Goal: Task Accomplishment & Management: Manage account settings

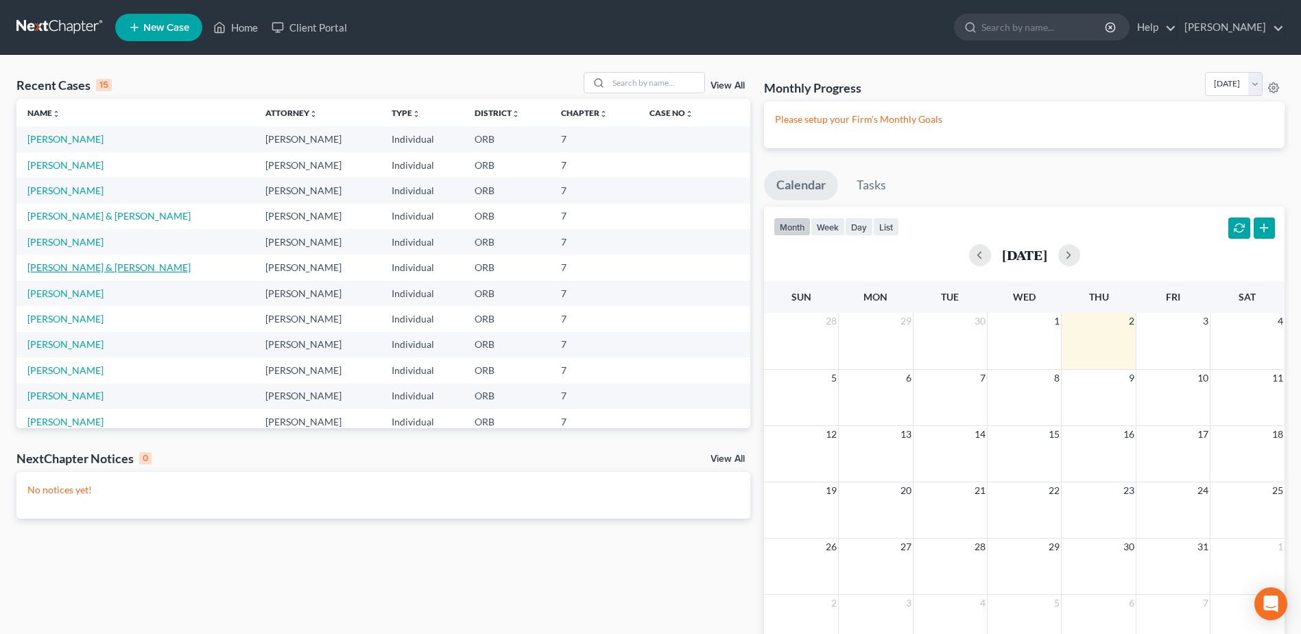
click at [82, 265] on link "[PERSON_NAME] & [PERSON_NAME]" at bounding box center [108, 267] width 163 height 12
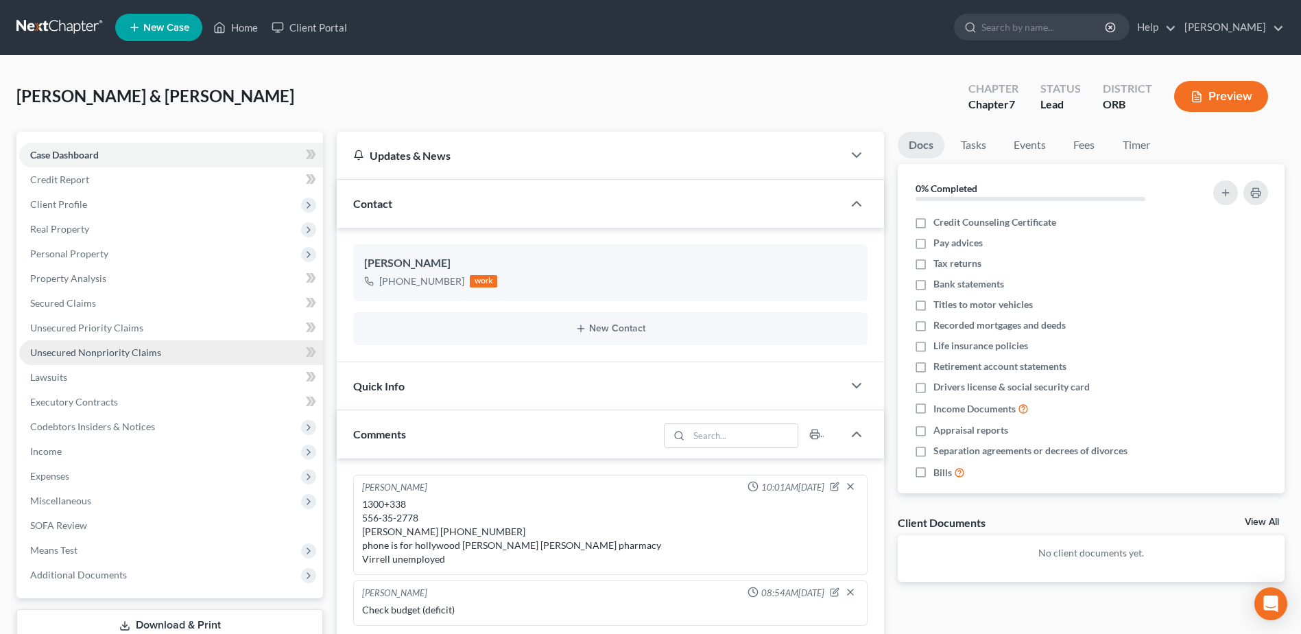
click at [142, 348] on span "Unsecured Nonpriority Claims" at bounding box center [95, 352] width 131 height 12
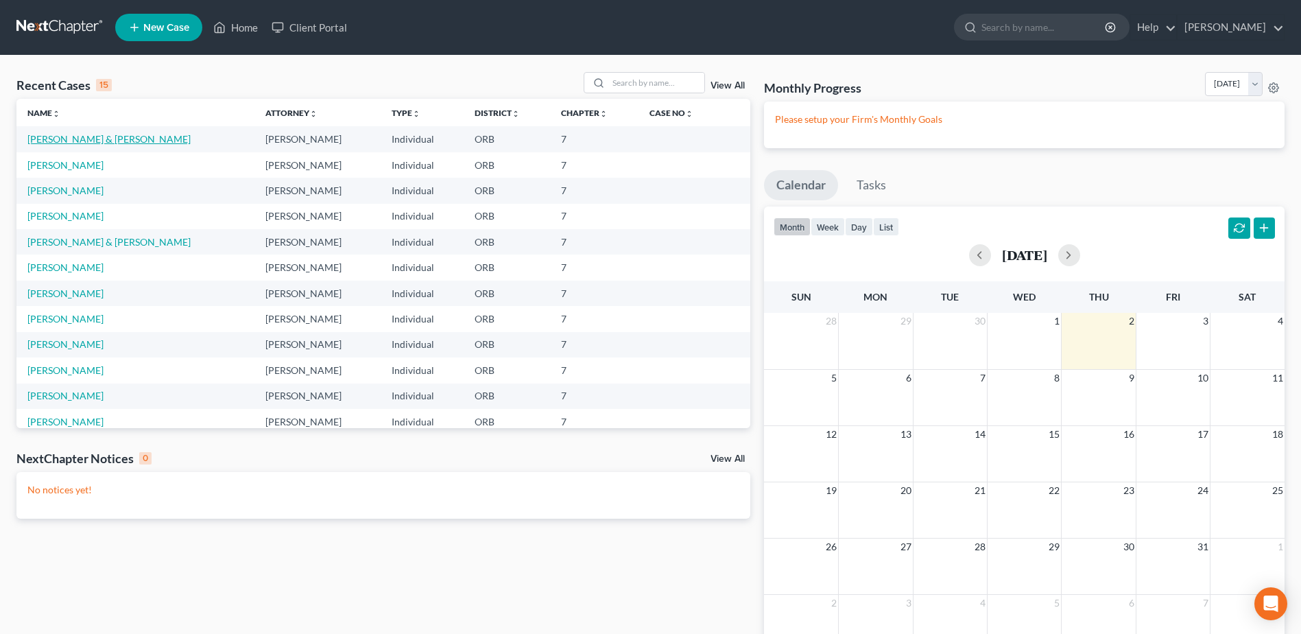
click at [152, 143] on link "[PERSON_NAME] & [PERSON_NAME]" at bounding box center [108, 139] width 163 height 12
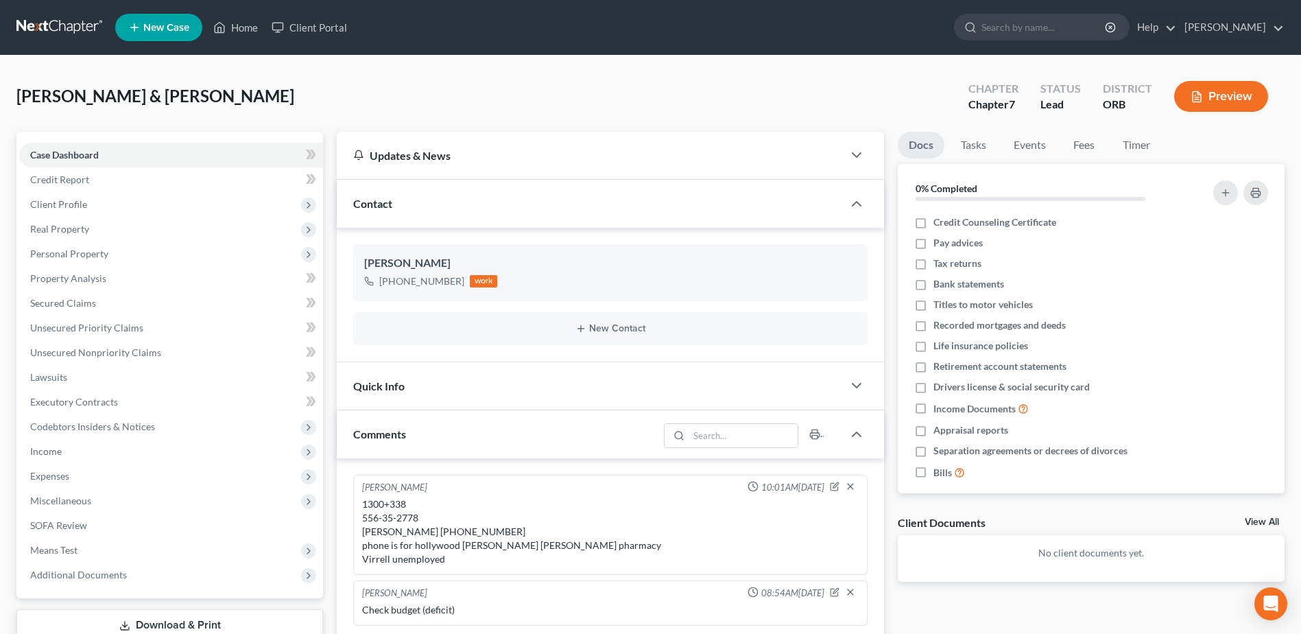
click at [613, 483] on div "Jim Choi 10:01AM, 09/12/2025" at bounding box center [610, 488] width 502 height 14
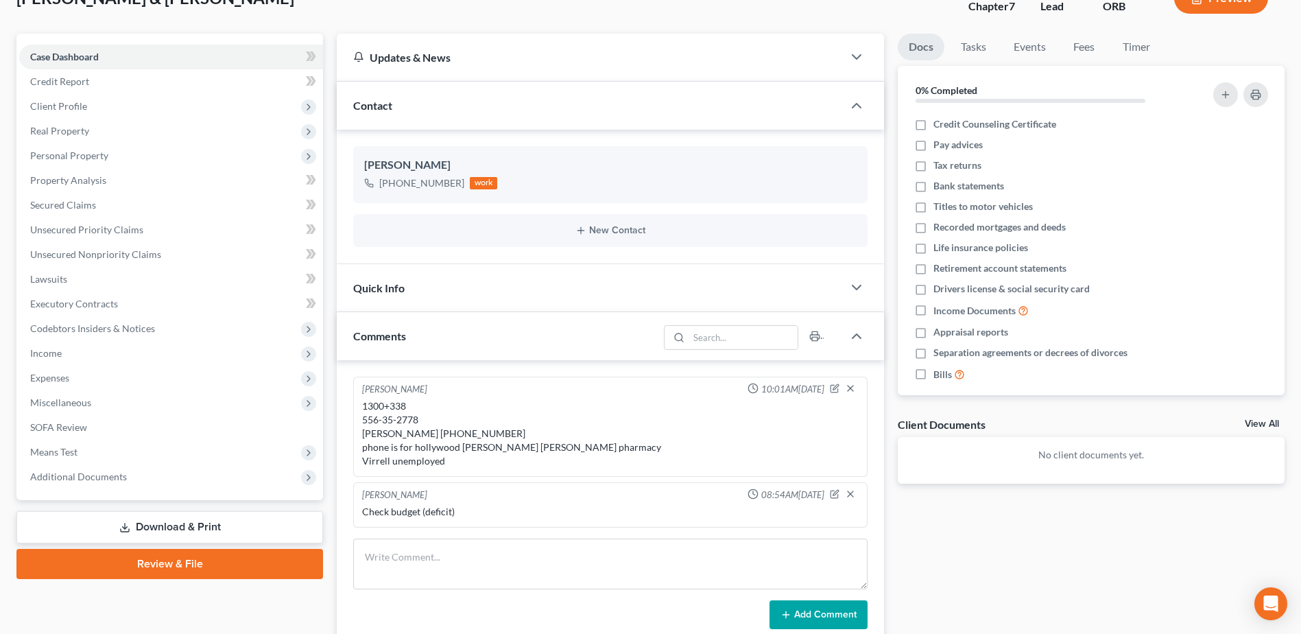
scroll to position [137, 0]
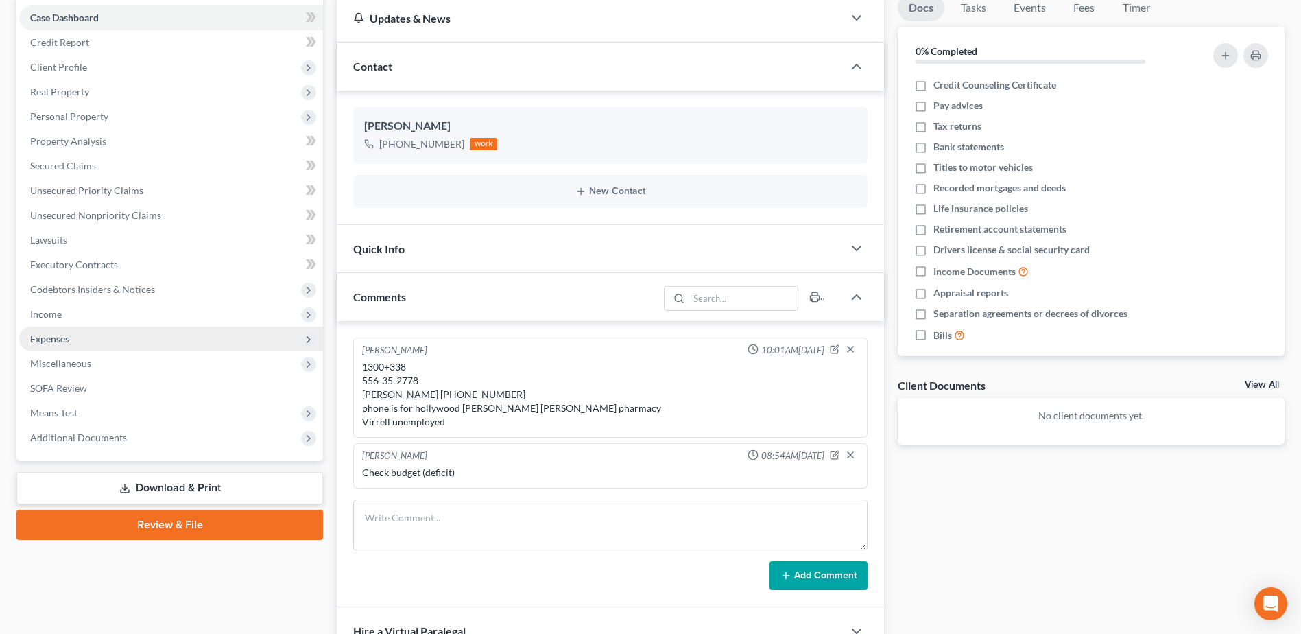
click at [219, 341] on span "Expenses" at bounding box center [171, 338] width 304 height 25
